Goal: Task Accomplishment & Management: Complete application form

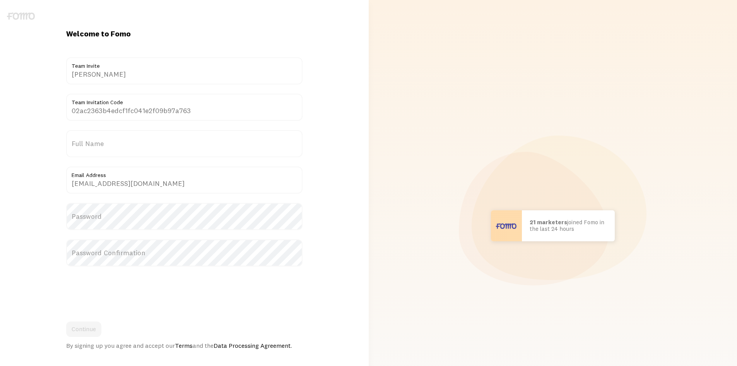
drag, startPoint x: 101, startPoint y: 73, endPoint x: 51, endPoint y: 73, distance: 49.9
click at [51, 73] on div "Welcome to Fomo {{ count }} people signed up [DATE]! [PERSON_NAME] Team Invite …" at bounding box center [184, 226] width 369 height 394
click at [134, 147] on label "Full Name" at bounding box center [184, 143] width 237 height 27
click at [134, 147] on input "Full Name" at bounding box center [184, 143] width 237 height 27
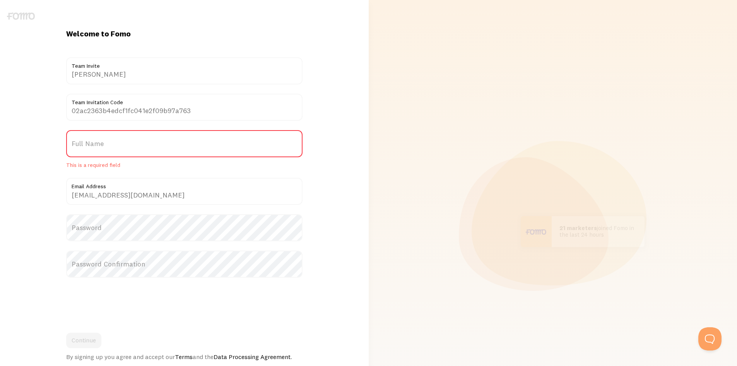
click at [143, 141] on label "Full Name" at bounding box center [184, 143] width 237 height 27
click at [143, 141] on input "Full Name" at bounding box center [184, 143] width 237 height 27
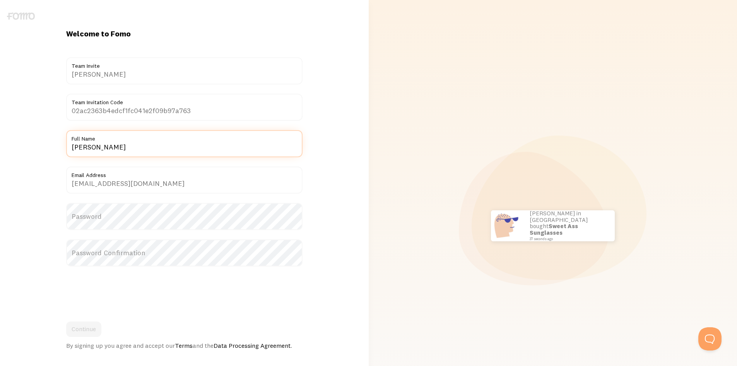
type input "[PERSON_NAME]"
click at [91, 213] on label "Password" at bounding box center [184, 216] width 237 height 27
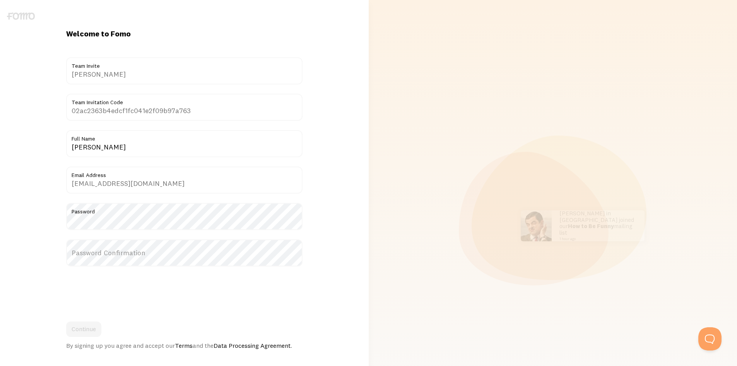
click at [150, 248] on label "Password Confirmation" at bounding box center [184, 252] width 237 height 27
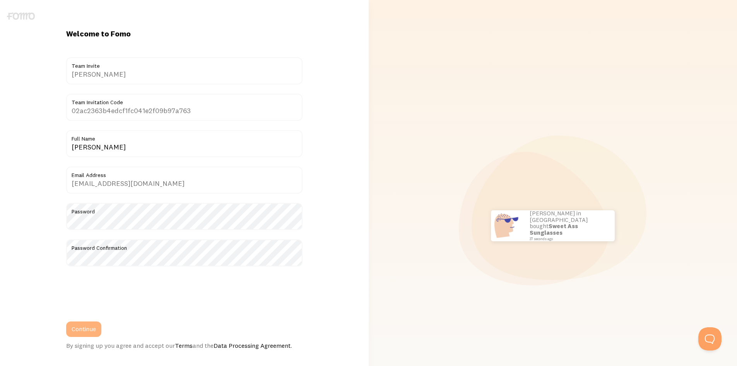
click at [87, 326] on button "Continue" at bounding box center [83, 328] width 35 height 15
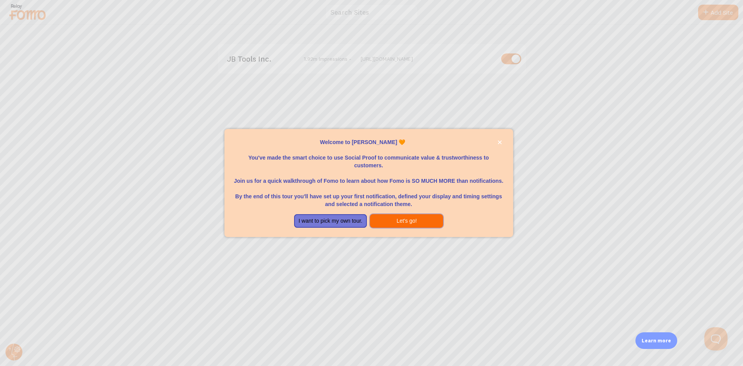
click at [406, 221] on button "Let's go!" at bounding box center [406, 221] width 73 height 14
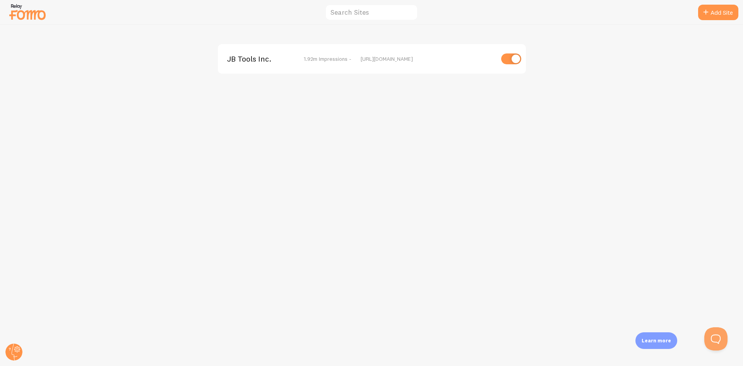
click at [37, 17] on img at bounding box center [27, 12] width 39 height 20
